Goal: Share content: Share content

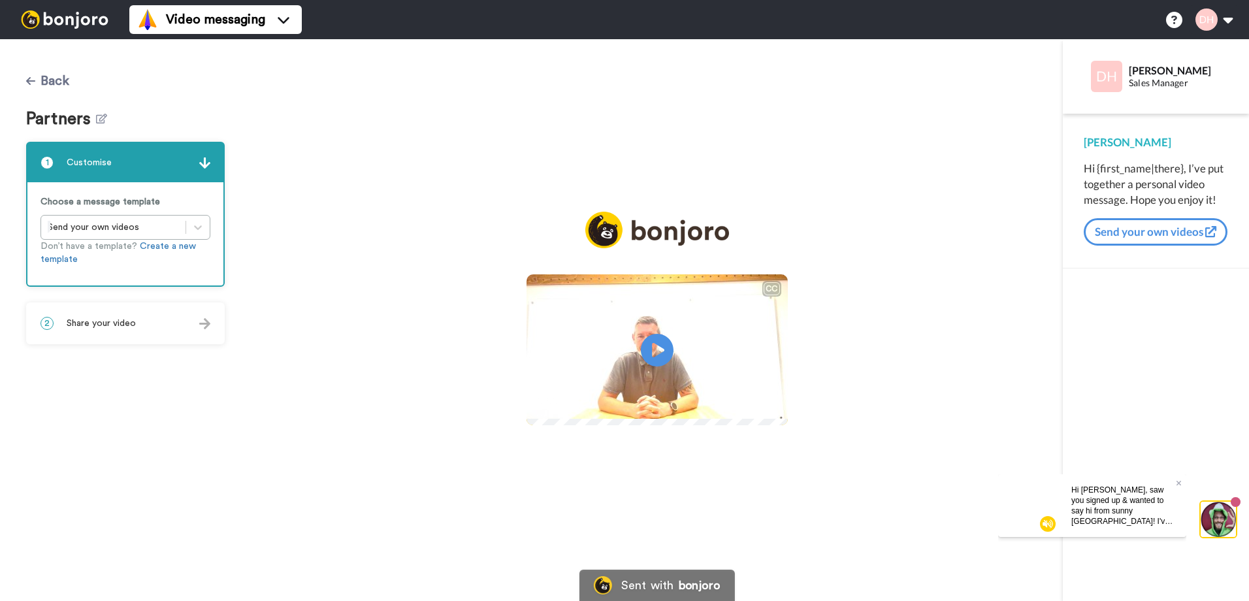
click at [45, 86] on button "Back" at bounding box center [47, 80] width 43 height 31
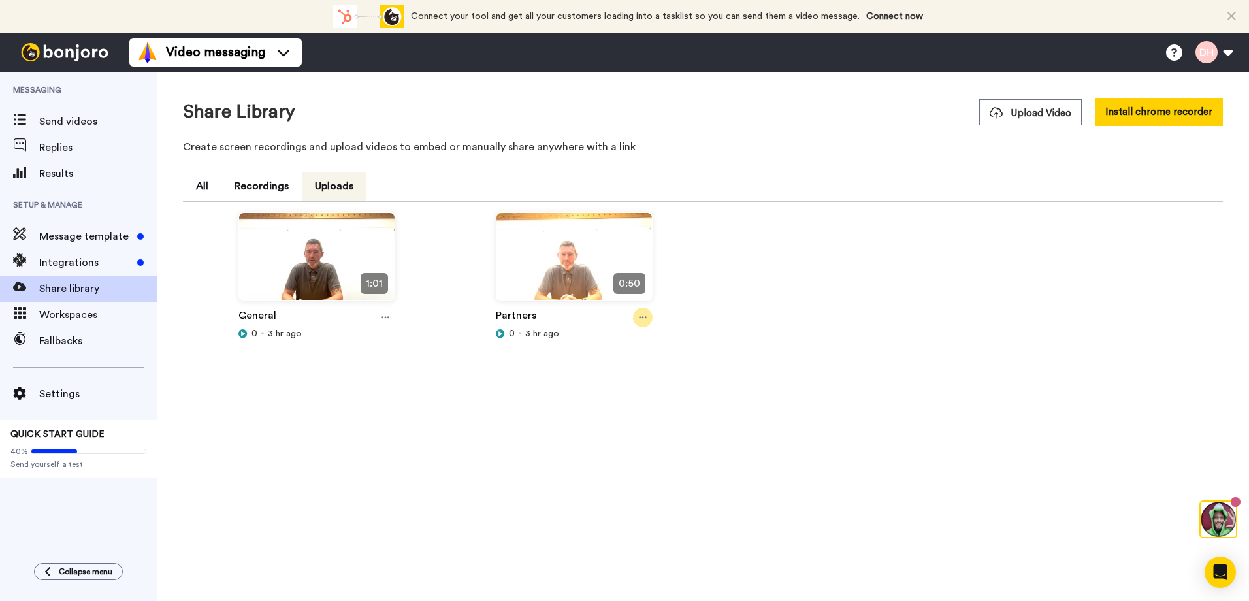
click at [646, 318] on icon at bounding box center [643, 318] width 8 height 2
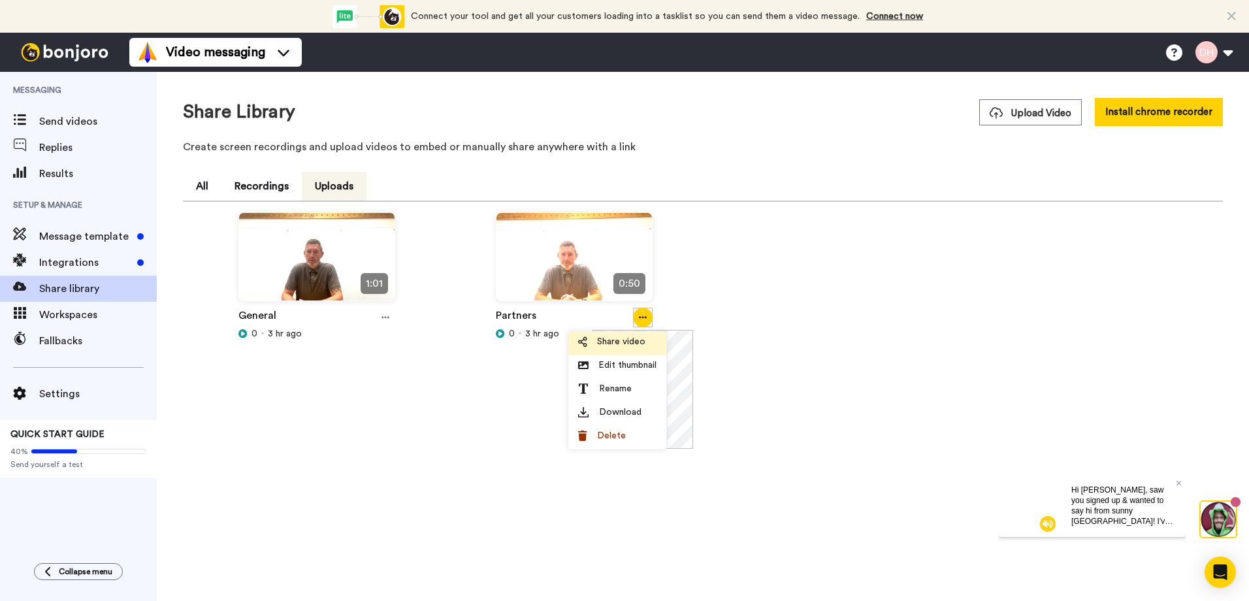
click at [622, 344] on span "Share video" at bounding box center [621, 341] width 48 height 13
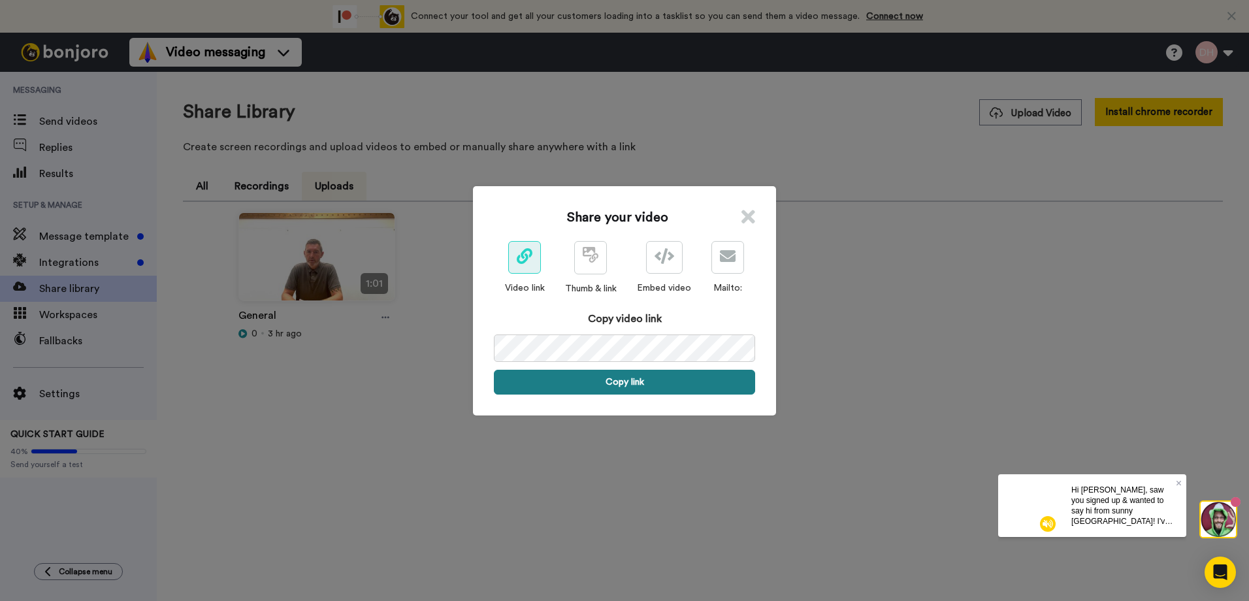
click at [625, 384] on button "Copy link" at bounding box center [624, 382] width 261 height 25
click at [742, 213] on icon at bounding box center [749, 217] width 14 height 20
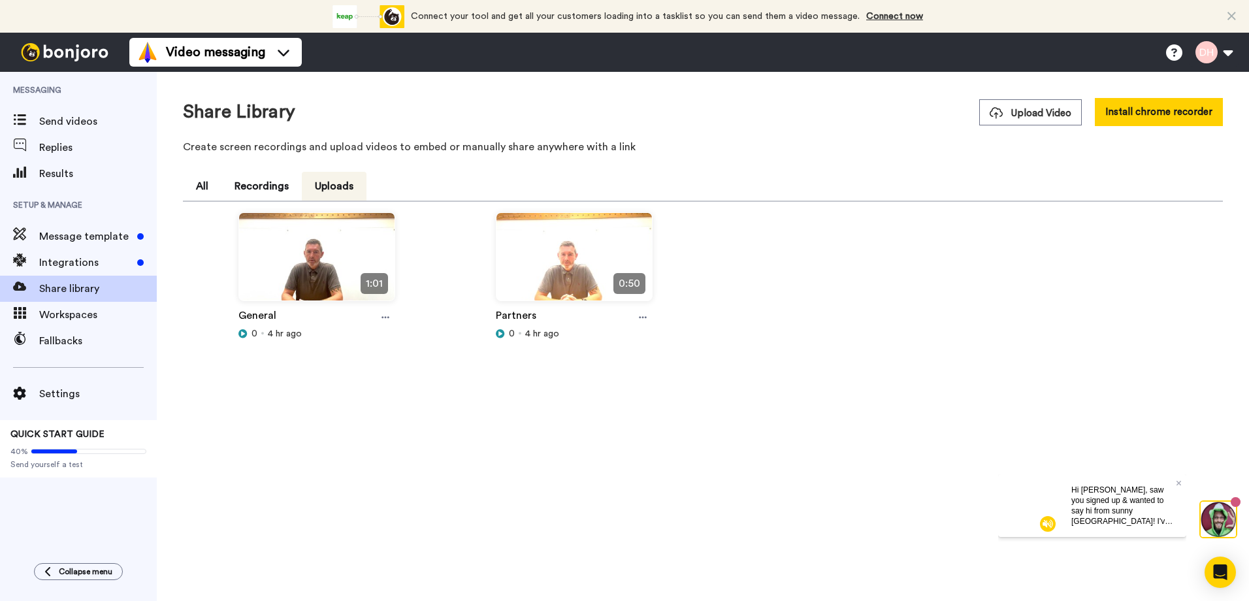
click at [1149, 508] on span "Hi [PERSON_NAME], saw you signed up & wanted to say hi from sunny [GEOGRAPHIC_D…" at bounding box center [1122, 542] width 101 height 114
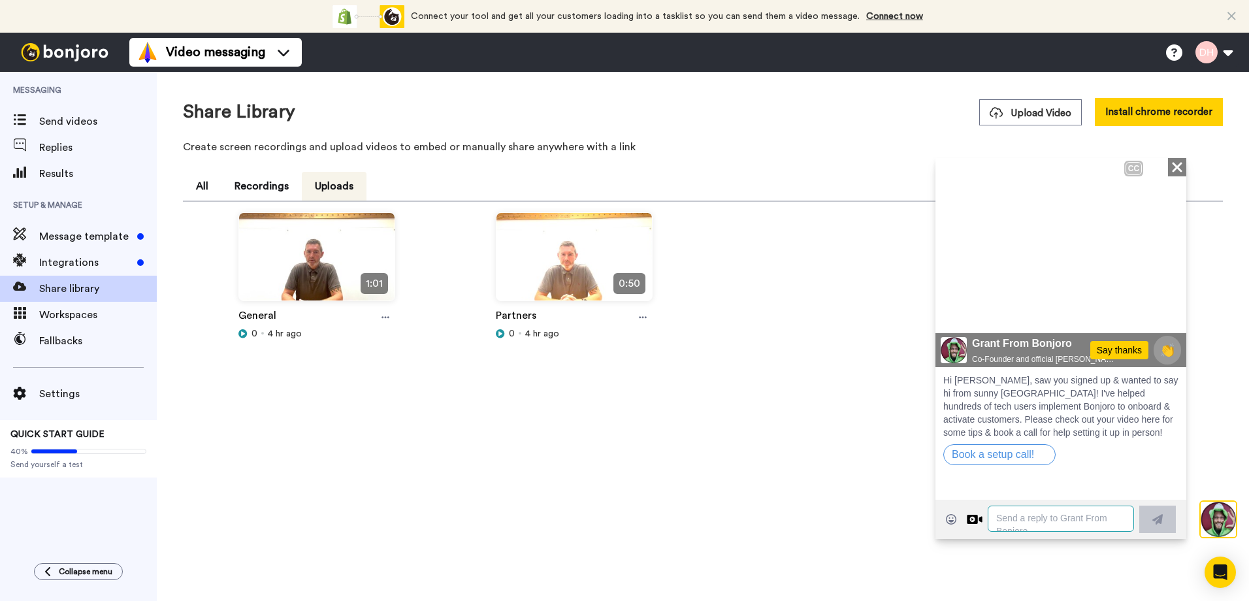
click at [1052, 520] on textarea at bounding box center [1061, 518] width 146 height 26
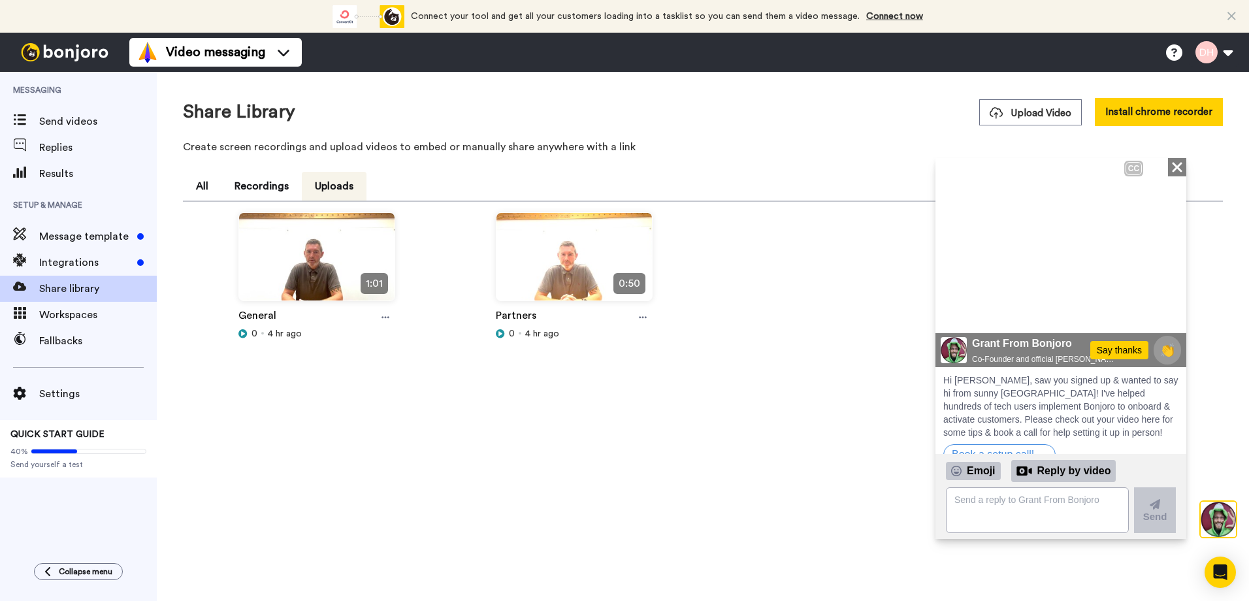
click at [1162, 167] on div "CC Close" at bounding box center [1155, 166] width 62 height 18
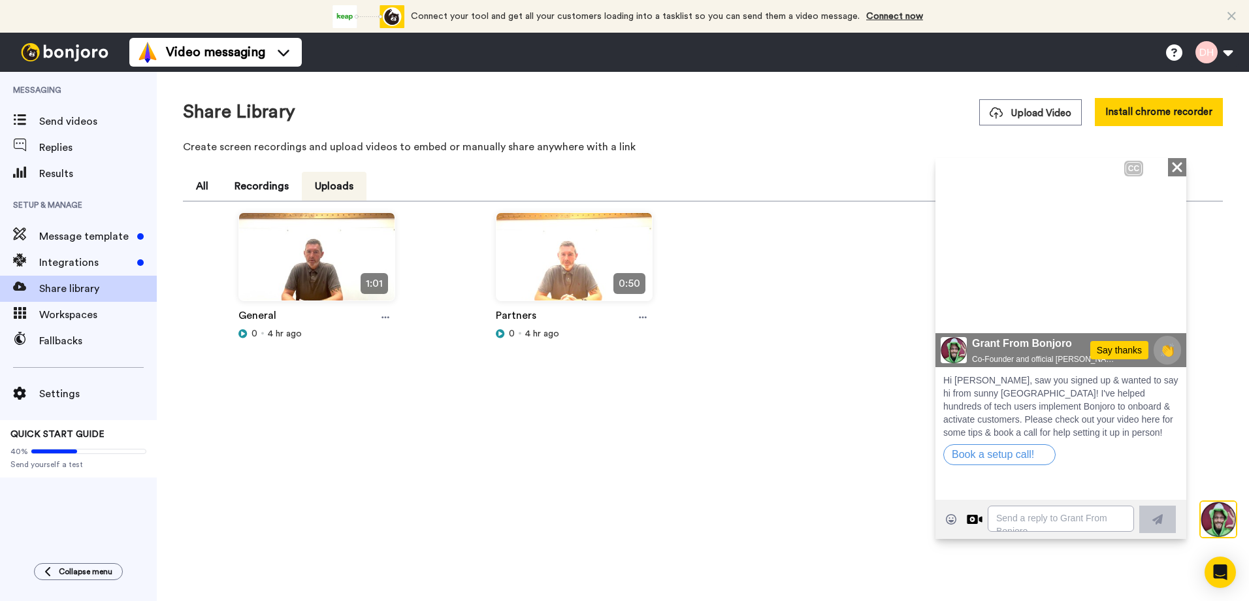
click at [1177, 165] on icon at bounding box center [1177, 166] width 10 height 10
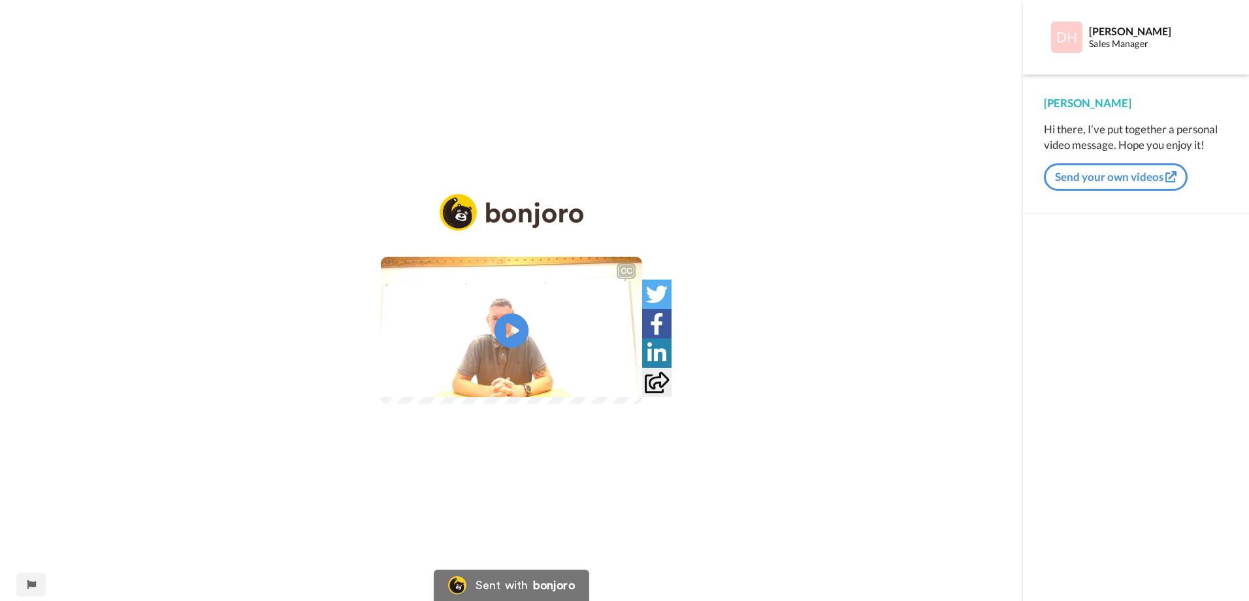
click at [512, 321] on icon at bounding box center [512, 331] width 35 height 35
click at [666, 364] on icon at bounding box center [656, 353] width 19 height 22
